Goal: Task Accomplishment & Management: Manage account settings

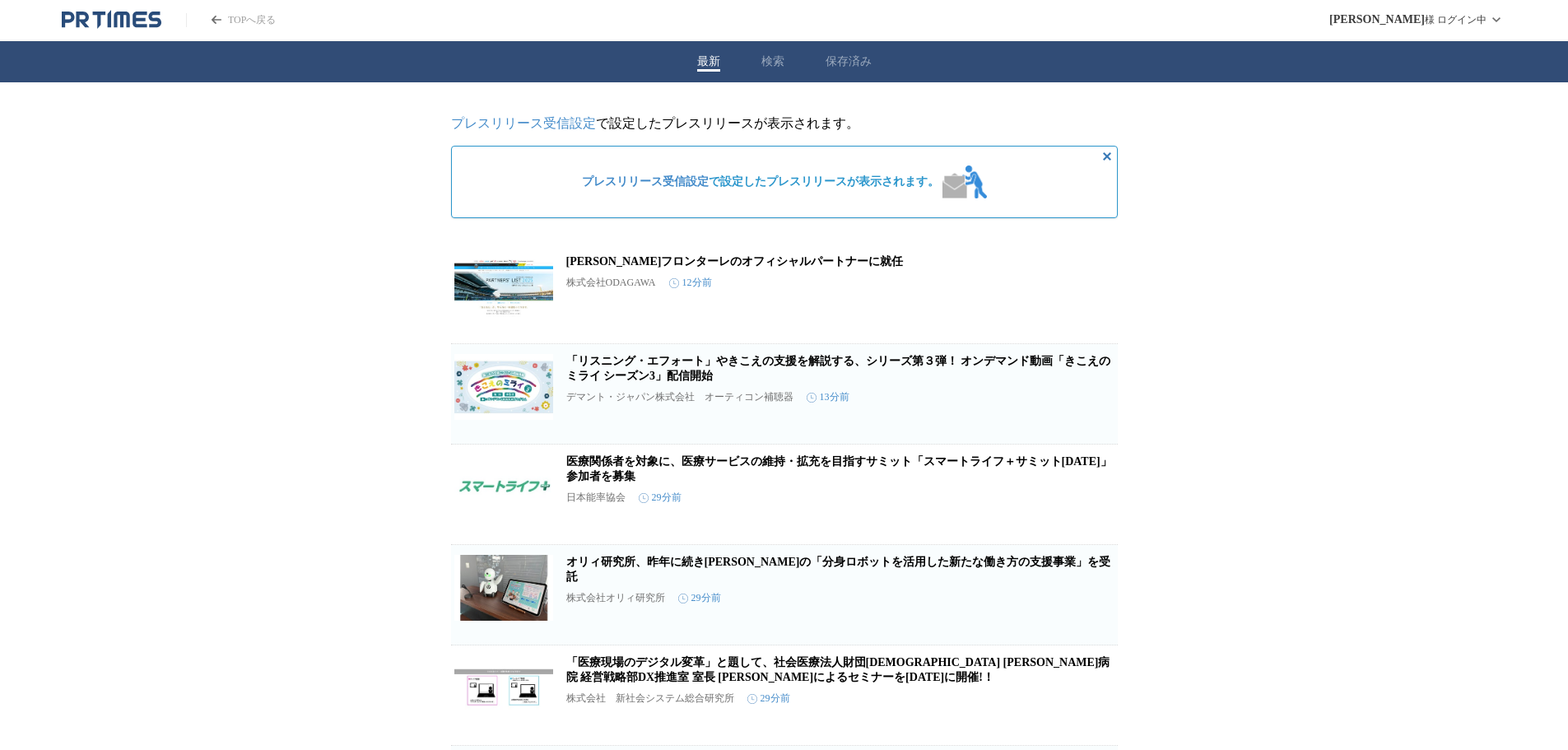
click at [528, 127] on link "プレスリリース受信設定" at bounding box center [524, 123] width 144 height 14
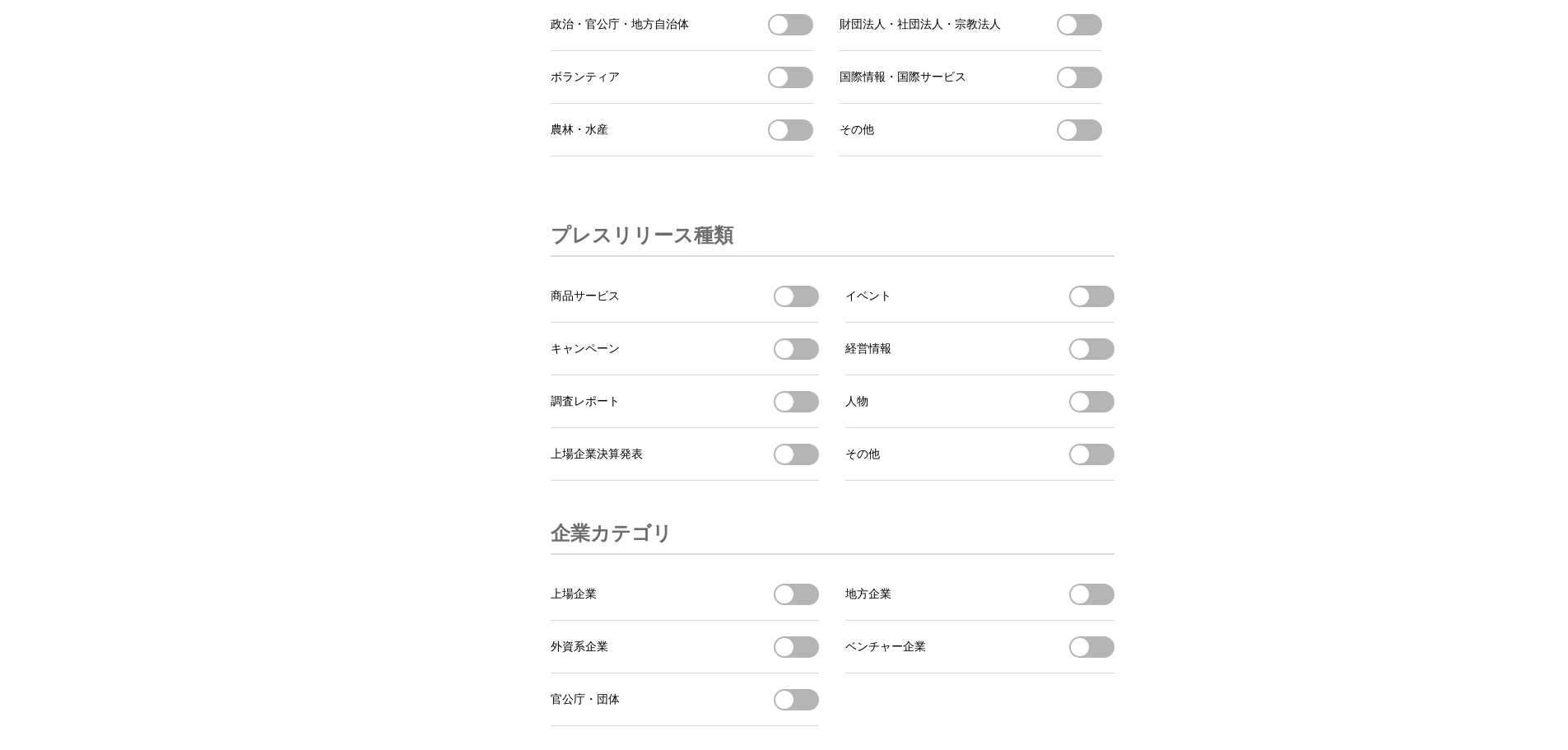
scroll to position [4944, 0]
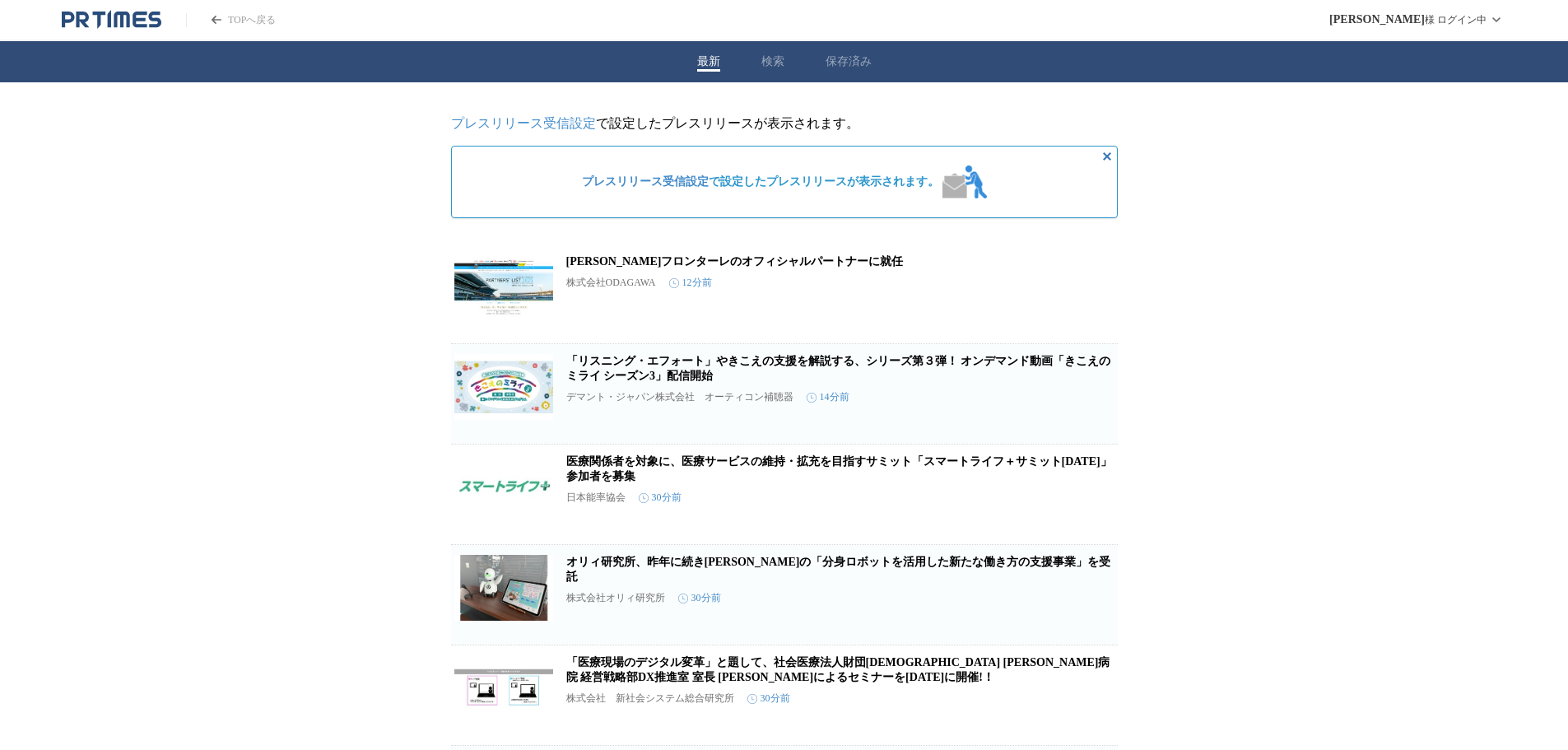
click at [730, 189] on span "プレスリリース受信設定 で設定したプレスリリースが表示されます。" at bounding box center [761, 181] width 357 height 14
click at [907, 187] on span "プレスリリース受信設定 で設定したプレスリリースが表示されます。" at bounding box center [761, 181] width 357 height 14
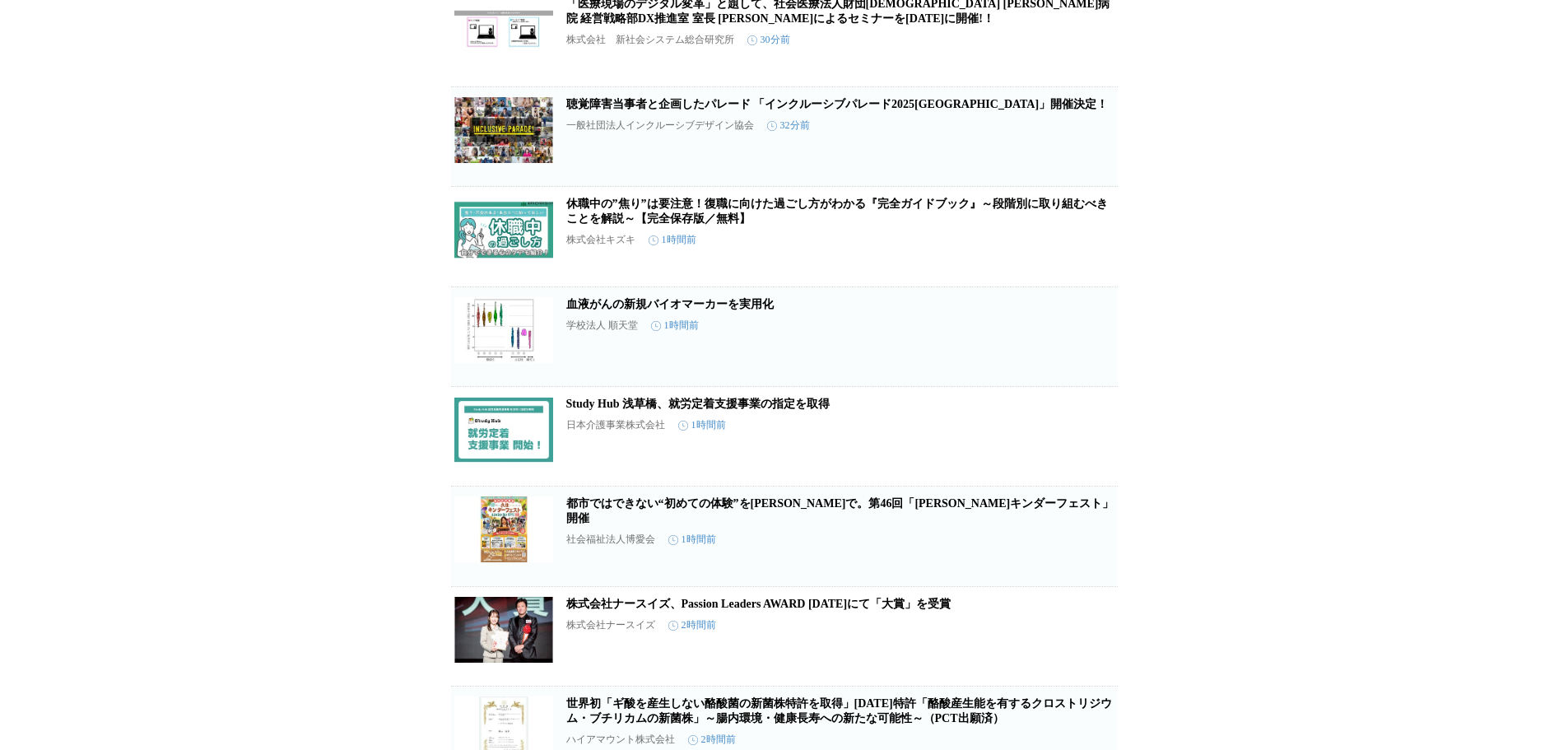
scroll to position [823, 0]
